Goal: Go to known website: Access a specific website the user already knows

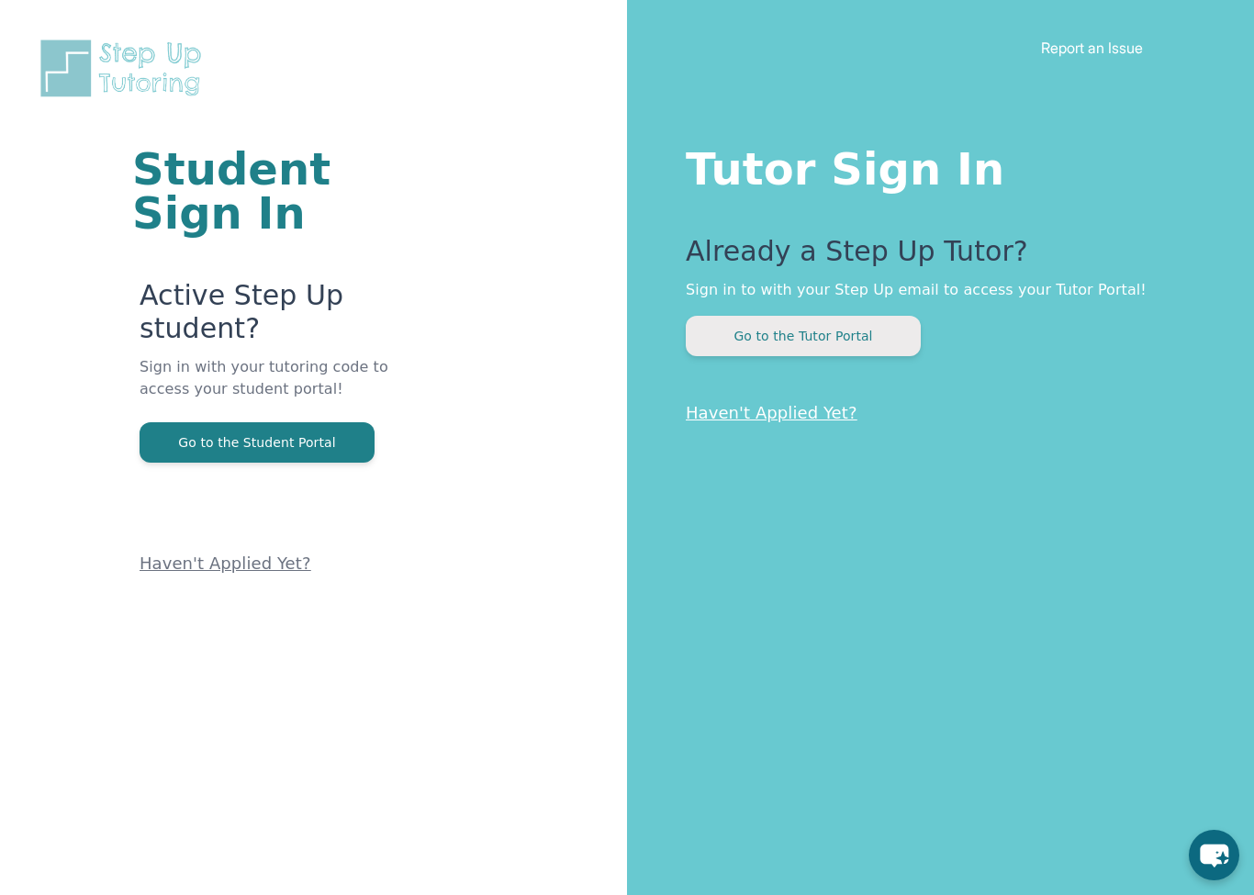
click at [761, 340] on button "Go to the Tutor Portal" at bounding box center [803, 336] width 235 height 40
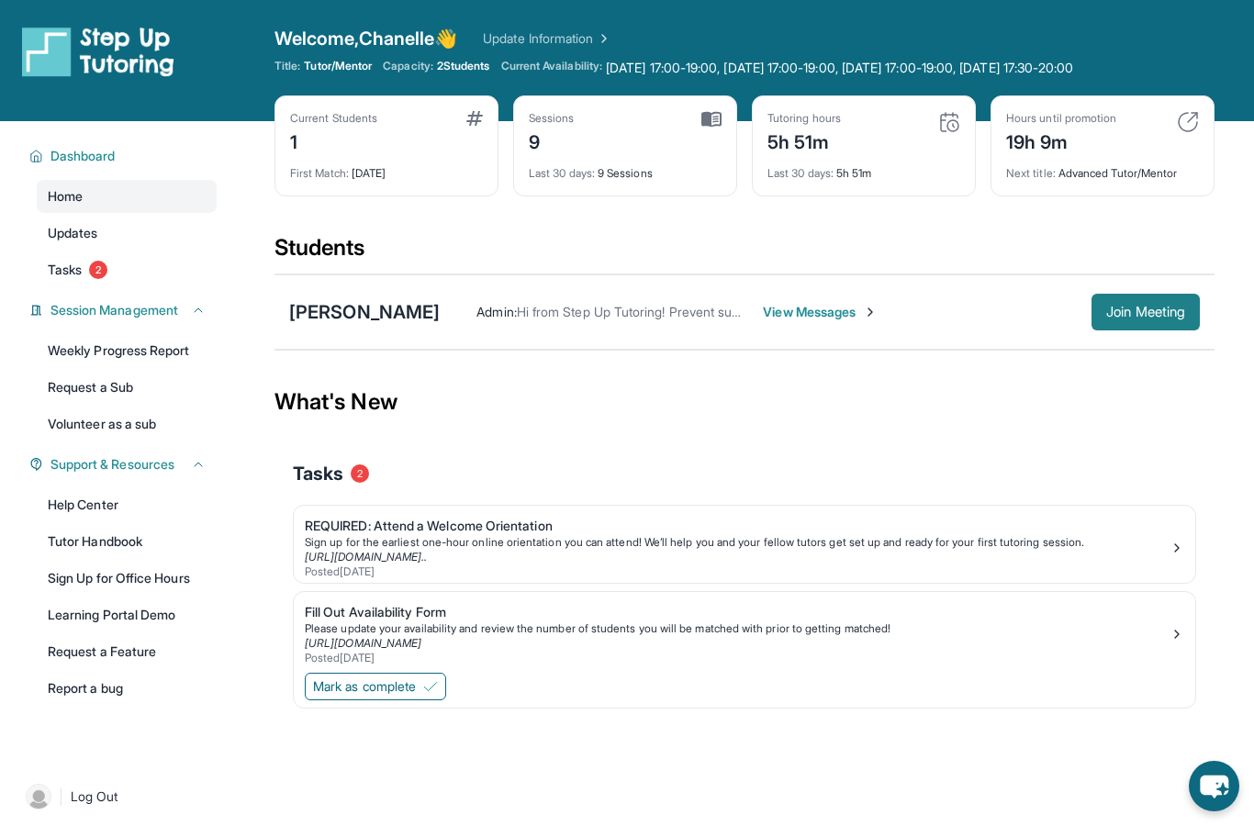
click at [1125, 328] on button "Join Meeting" at bounding box center [1145, 312] width 108 height 37
